Goal: Find specific page/section: Find specific page/section

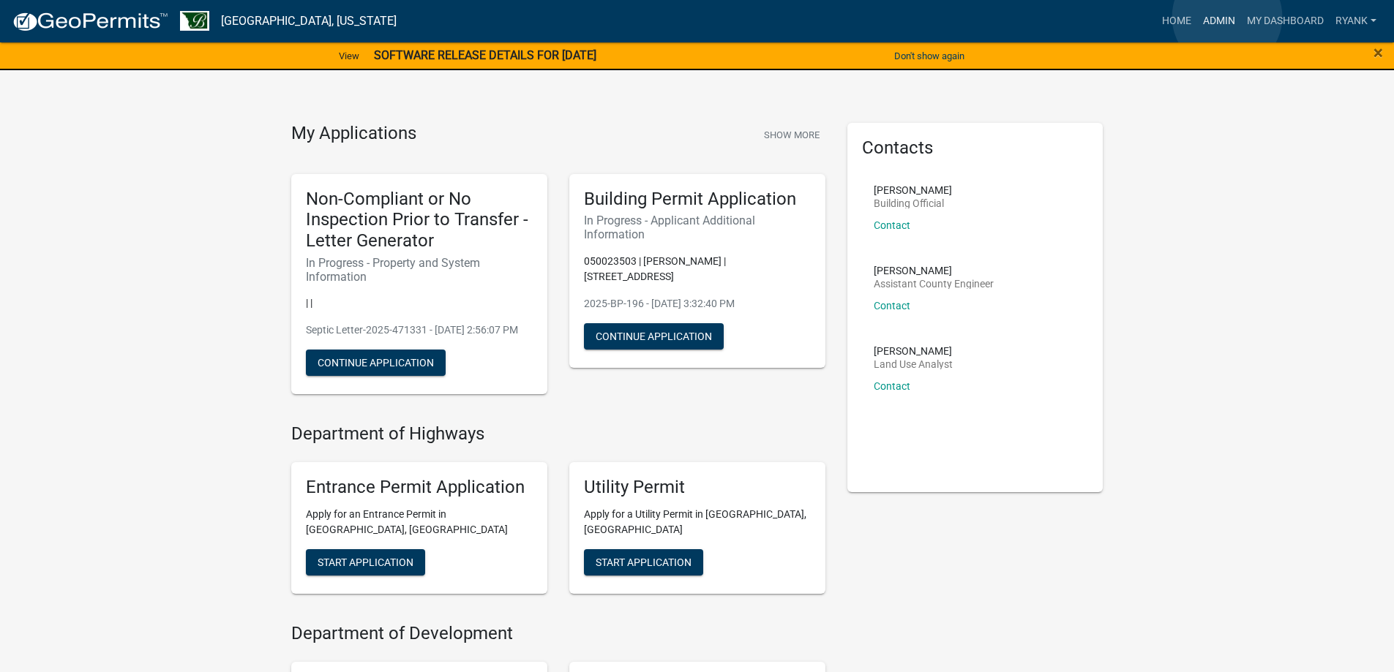
click at [1227, 17] on link "Admin" at bounding box center [1219, 21] width 44 height 28
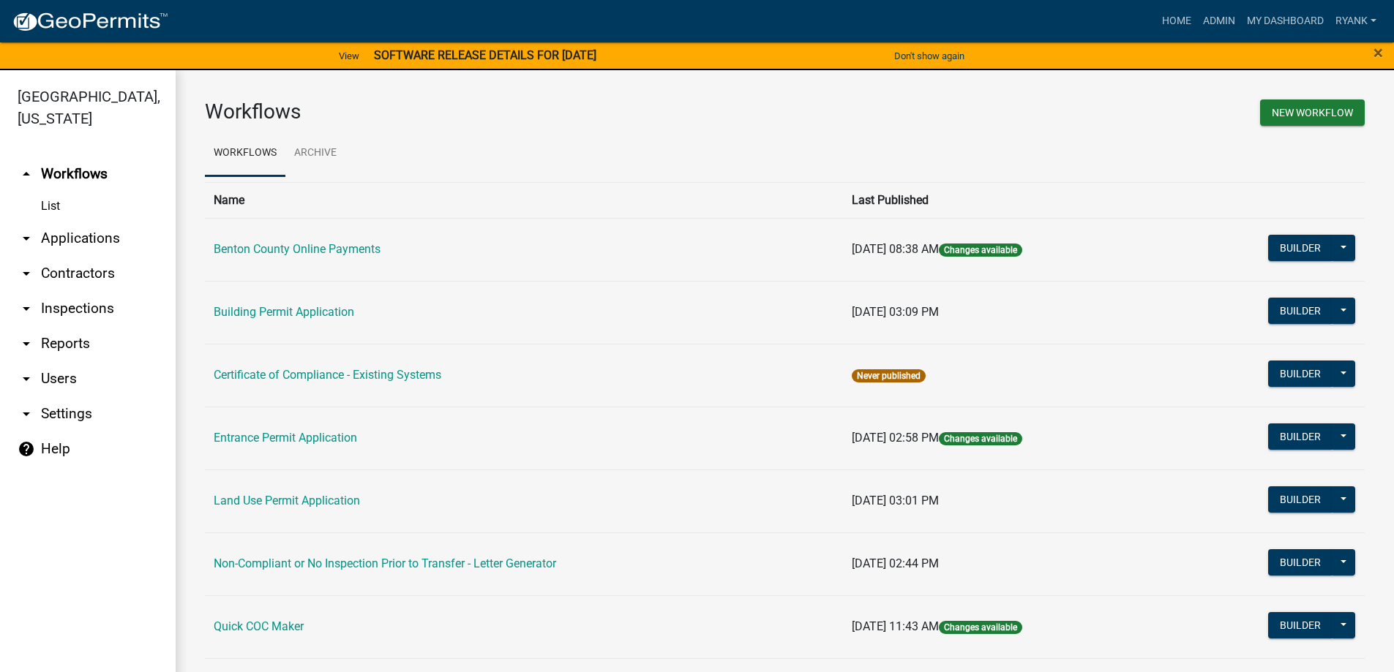
click at [68, 239] on link "arrow_drop_down Applications" at bounding box center [88, 238] width 176 height 35
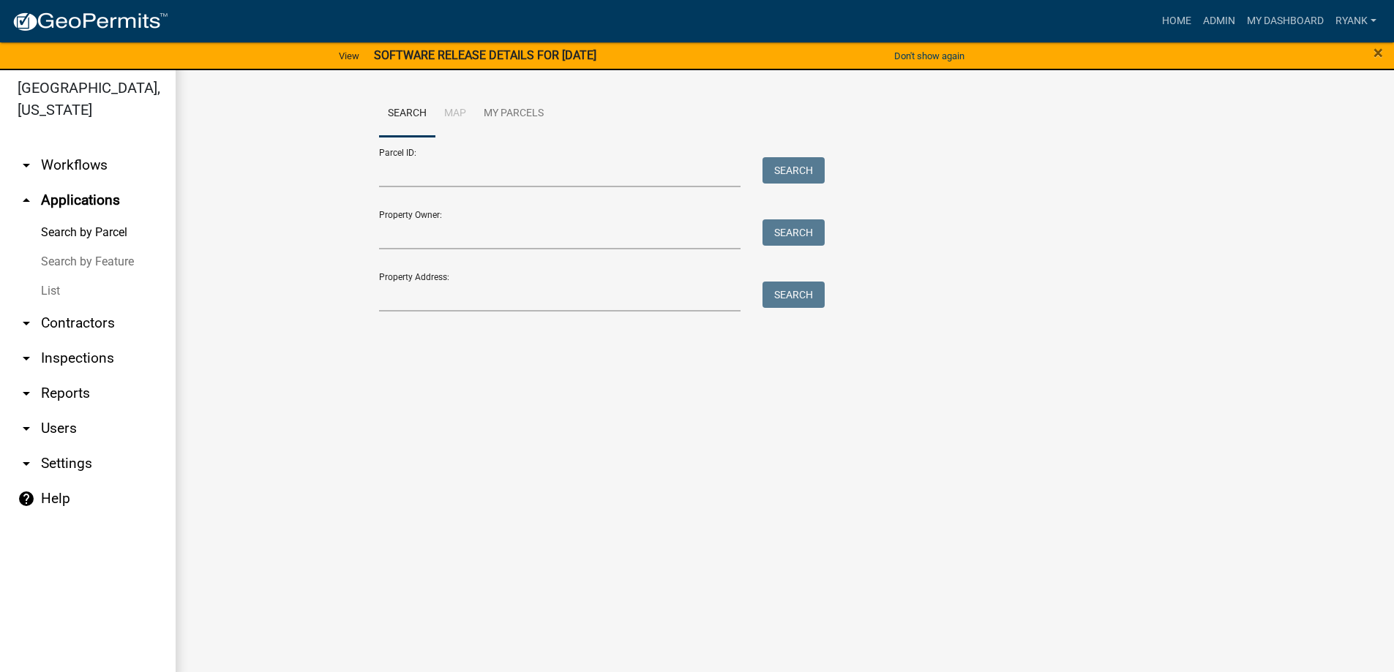
scroll to position [18, 0]
